Goal: Transaction & Acquisition: Purchase product/service

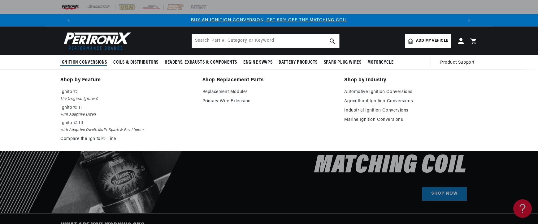
click at [89, 65] on span "Ignition Conversions" at bounding box center [83, 62] width 47 height 6
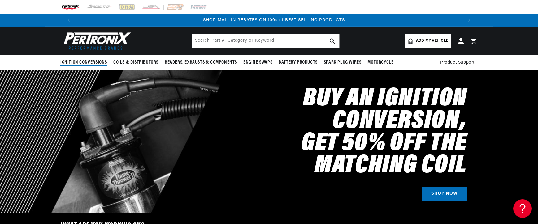
scroll to position [0, 387]
click at [441, 190] on link "SHOP NOW" at bounding box center [444, 194] width 45 height 14
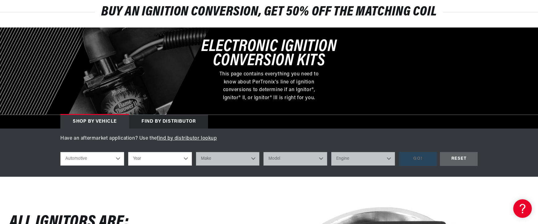
scroll to position [93, 0]
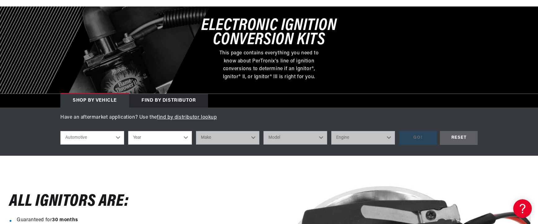
click at [93, 141] on select "Automotive Agricultural Industrial Marine Motorcycle" at bounding box center [92, 138] width 64 height 14
click at [157, 137] on select "Year 2022 2021 2020 2019 2018 2017 2016 2015 2014 2013 2012 2011 2010 2009 2008…" at bounding box center [160, 138] width 64 height 14
select select "1932"
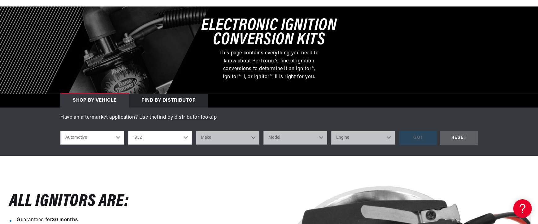
click at [128, 131] on select "Year 2022 2021 2020 2019 2018 2017 2016 2015 2014 2013 2012 2011 2010 2009 2008…" at bounding box center [160, 138] width 64 height 14
select select "1932"
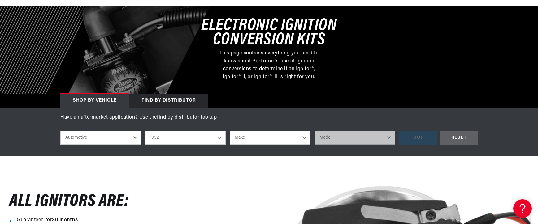
click at [244, 138] on select "Make Auburn Buick Cadillac Chevrolet DeSoto Graham Lincoln Plymouth Pontiac Reo" at bounding box center [270, 138] width 81 height 14
click at [486, 131] on div "Have an aftermarket application? Use the find by distributor lookup shop by veh…" at bounding box center [269, 132] width 448 height 36
click at [460, 138] on div "RESET" at bounding box center [459, 138] width 38 height 14
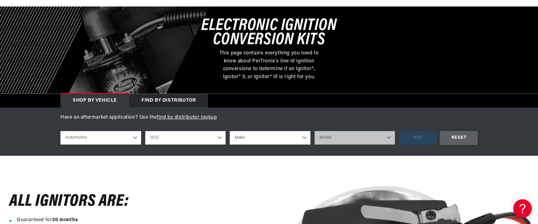
select select "Year"
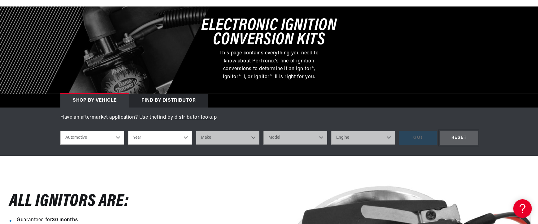
scroll to position [124, 0]
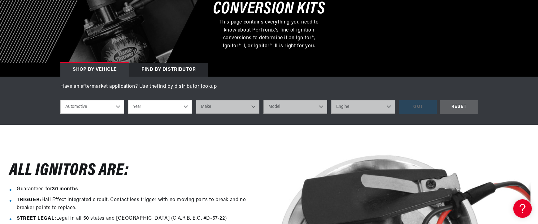
drag, startPoint x: 537, startPoint y: 32, endPoint x: 537, endPoint y: 51, distance: 18.9
click at [537, 51] on div at bounding box center [269, 19] width 538 height 87
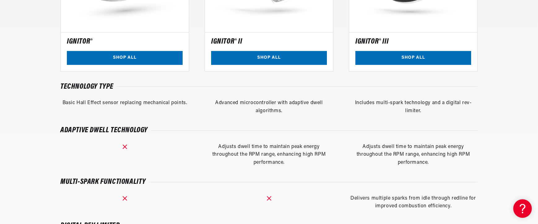
scroll to position [0, 387]
drag, startPoint x: 538, startPoint y: 112, endPoint x: 538, endPoint y: 123, distance: 10.8
click at [538, 123] on comparison-table "Ignitor® Ignitor® II Ignitor® III Ignitor® Ignitor® II Ignitor® III Available o…" at bounding box center [269, 168] width 538 height 578
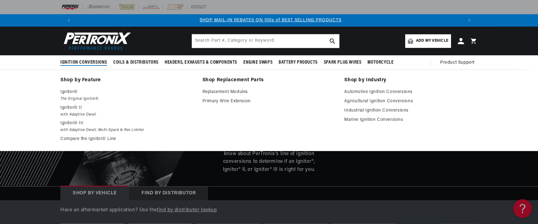
click at [73, 58] on summary "Ignition Conversions" at bounding box center [85, 62] width 50 height 15
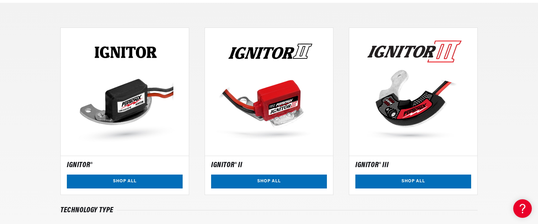
scroll to position [505, 0]
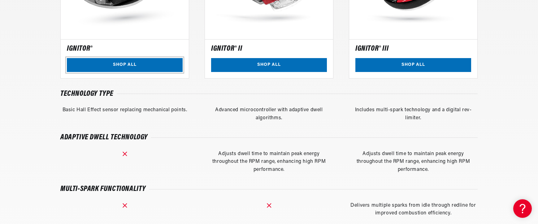
click at [139, 67] on link "SHOP ALL" at bounding box center [125, 65] width 116 height 14
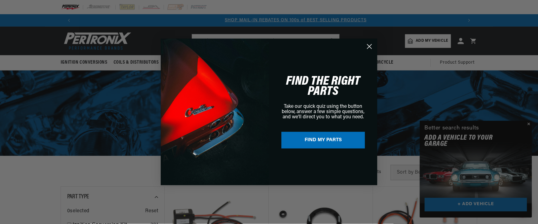
scroll to position [0, 387]
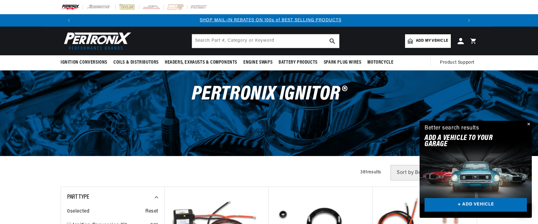
click at [529, 123] on div "Close dialog FIND THE RIGHT PARTS Take our quick quiz using the button below, a…" at bounding box center [269, 112] width 538 height 224
click at [529, 123] on button "Close" at bounding box center [527, 124] width 7 height 7
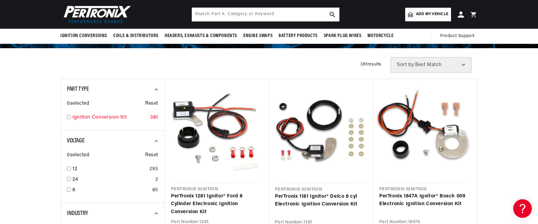
click at [70, 116] on input "checkbox" at bounding box center [69, 117] width 4 height 4
checkbox input "true"
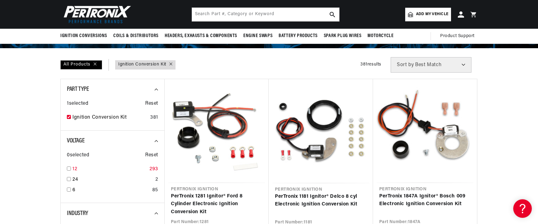
click at [69, 170] on input "checkbox" at bounding box center [69, 169] width 4 height 4
checkbox input "true"
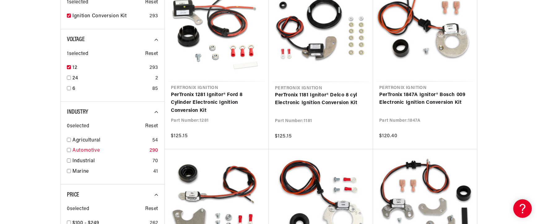
click at [68, 149] on input "checkbox" at bounding box center [69, 150] width 4 height 4
checkbox input "true"
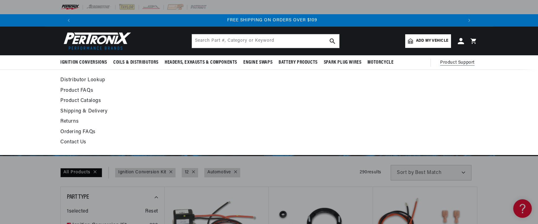
click at [464, 61] on span "Product Support" at bounding box center [457, 62] width 34 height 7
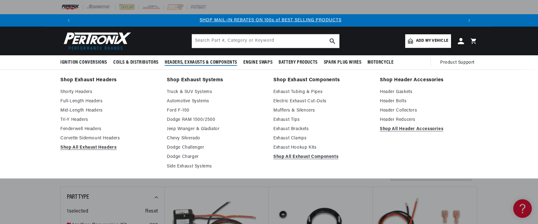
drag, startPoint x: 72, startPoint y: 98, endPoint x: 70, endPoint y: 112, distance: 14.5
click at [110, 112] on div "Shop Coils by Type Canister Coils Oil Filled Canister Coils Epoxy Filled Canist…" at bounding box center [135, 140] width 51 height 151
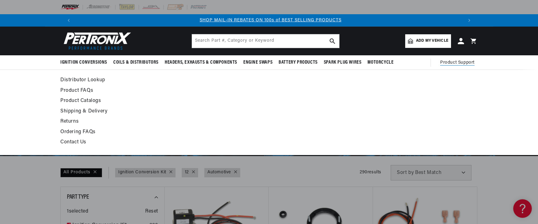
click at [68, 144] on link "Contact Us" at bounding box center [212, 142] width 304 height 9
